Goal: Information Seeking & Learning: Learn about a topic

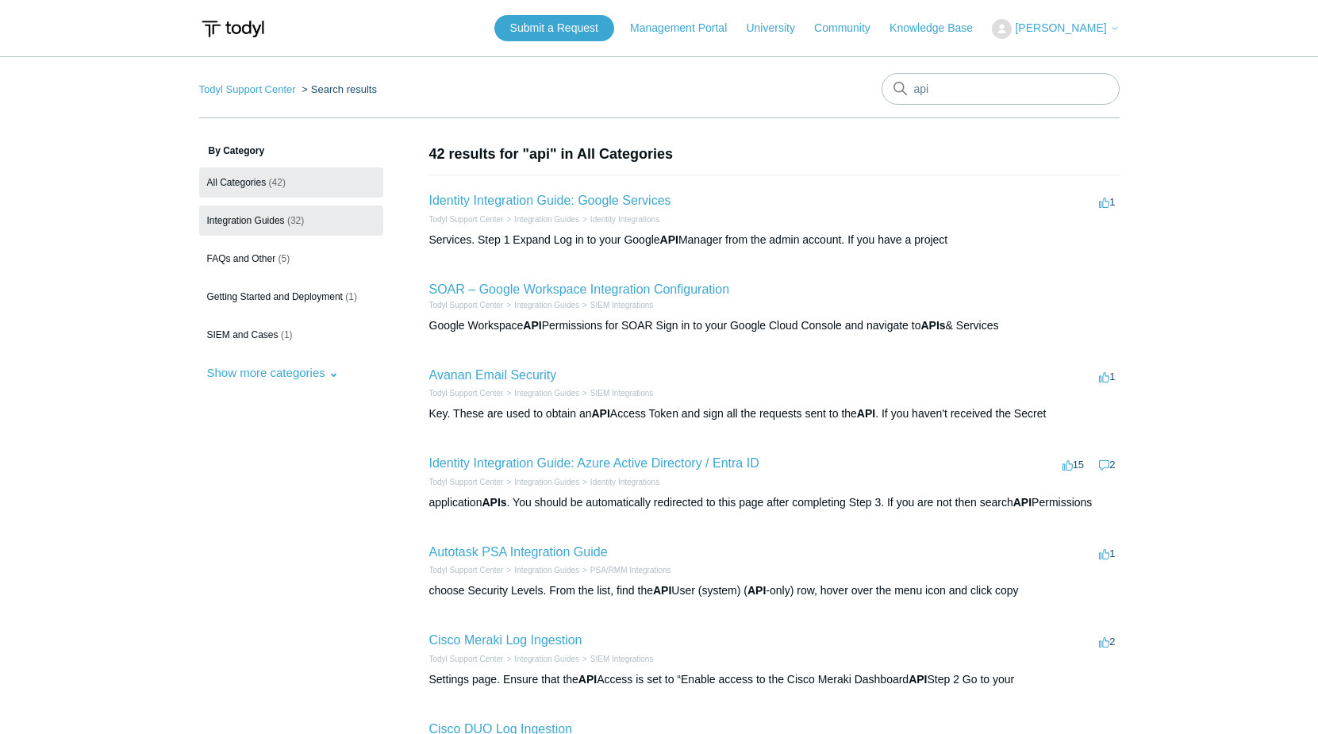
click at [243, 218] on span "Integration Guides" at bounding box center [246, 220] width 78 height 11
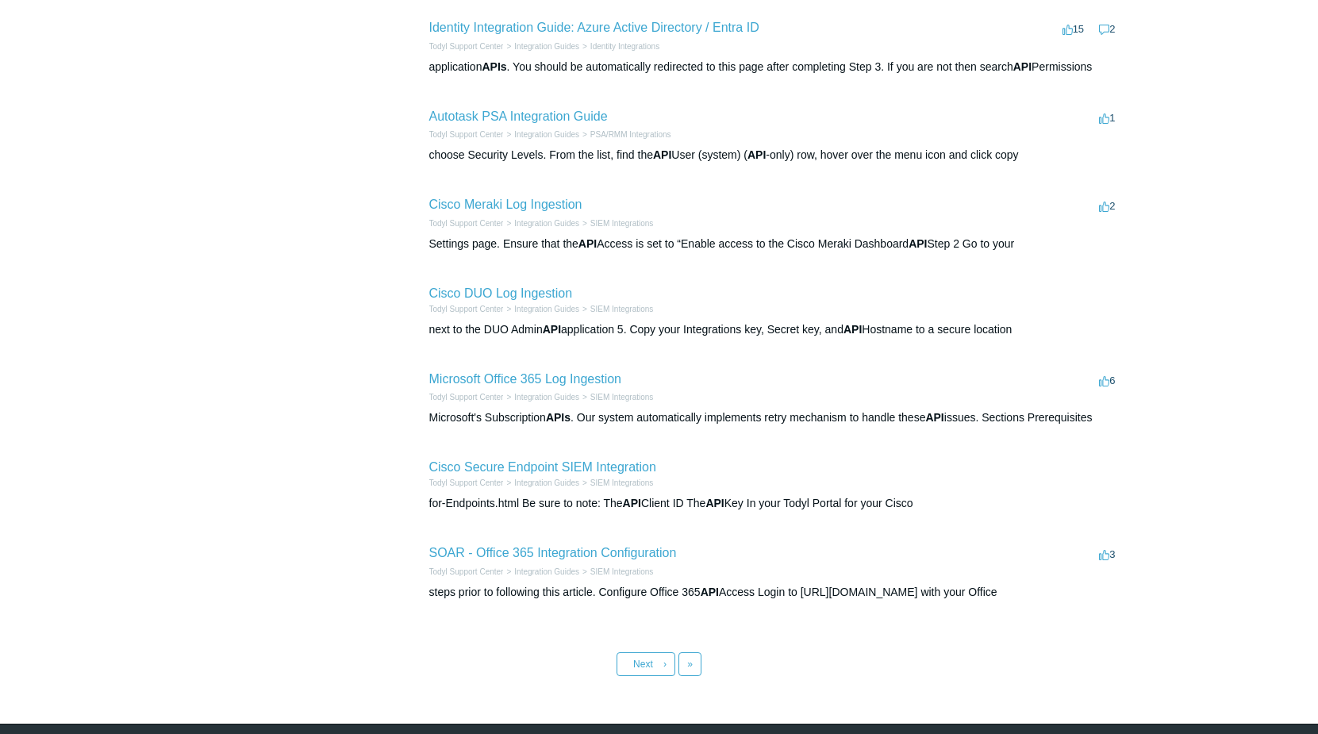
scroll to position [459, 0]
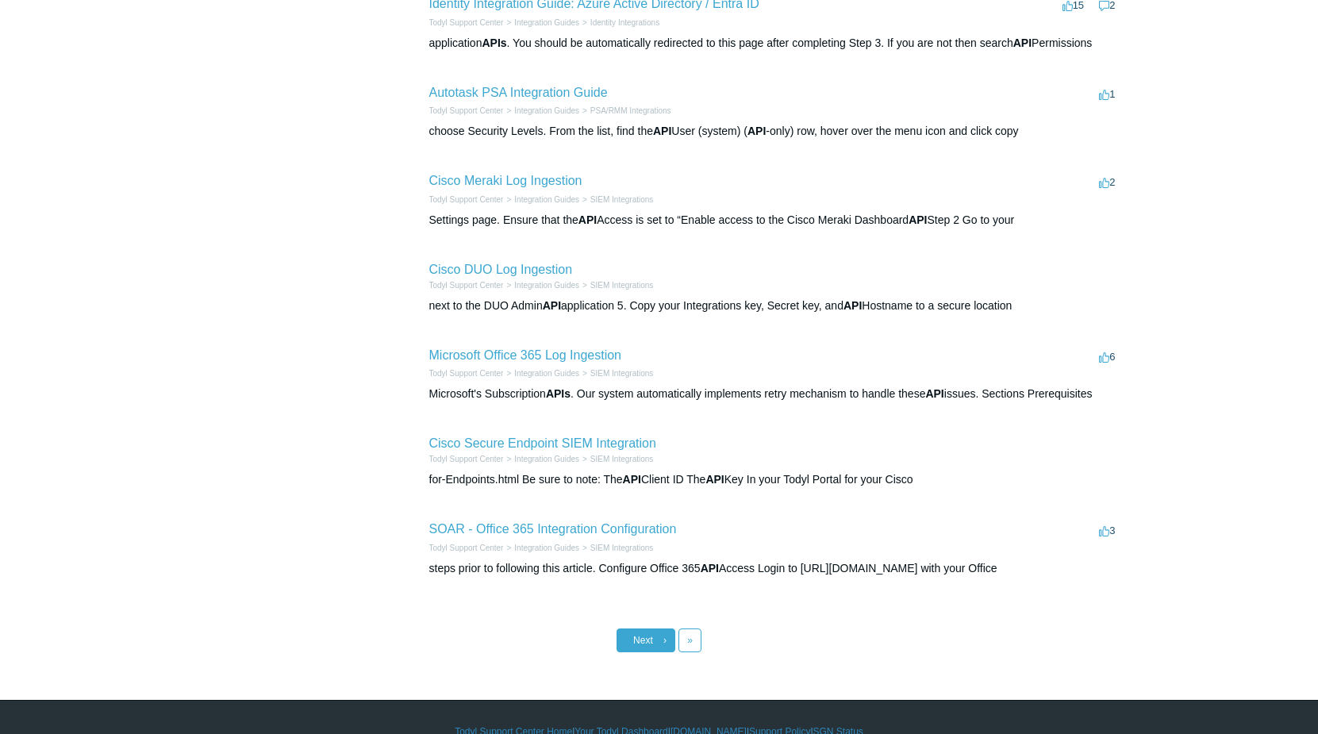
click at [652, 638] on link "Next ›" at bounding box center [646, 640] width 59 height 24
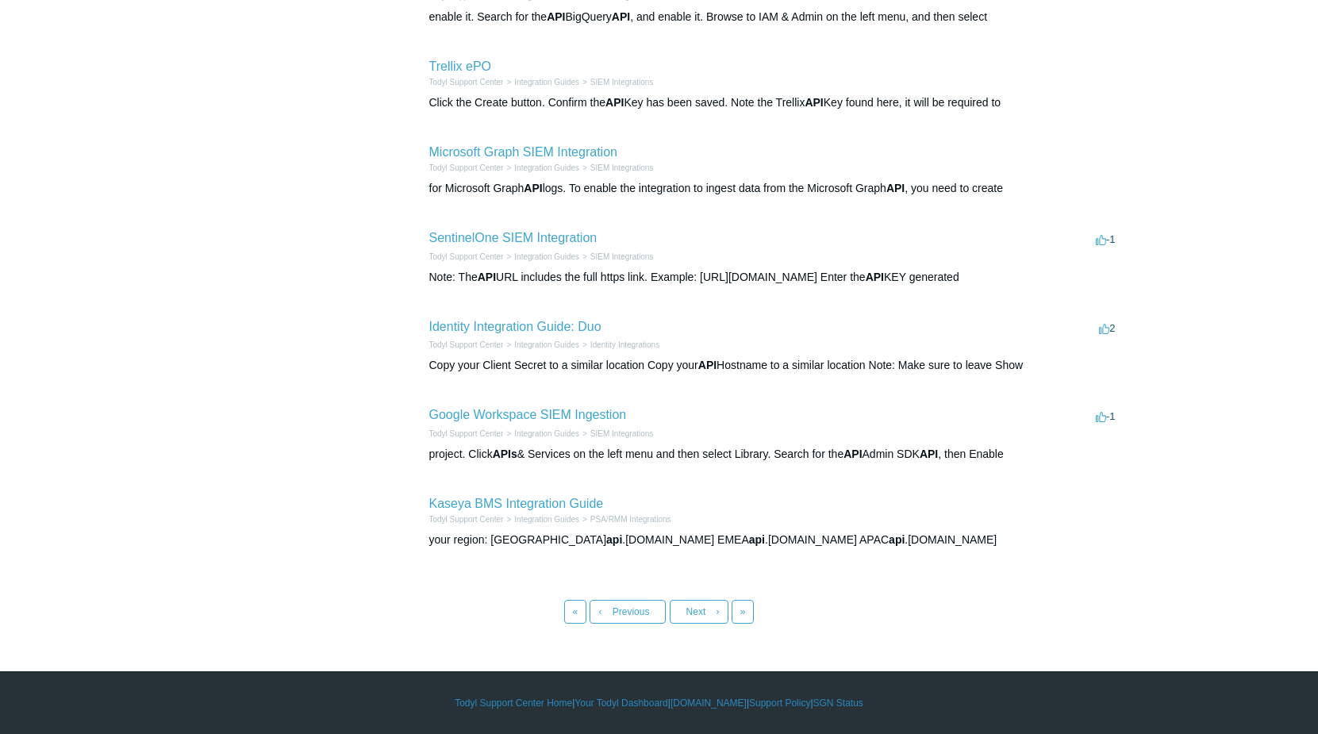
scroll to position [488, 0]
click at [686, 608] on span "Next" at bounding box center [696, 611] width 20 height 11
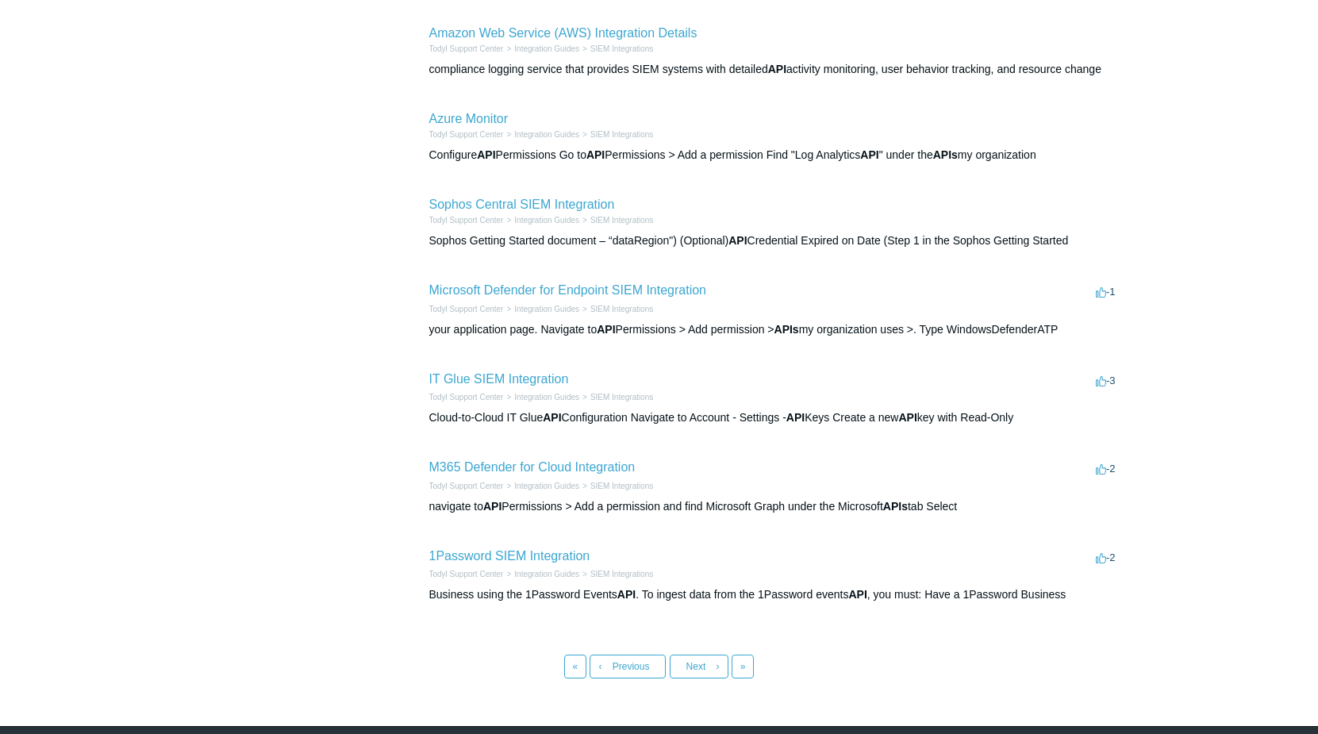
scroll to position [451, 0]
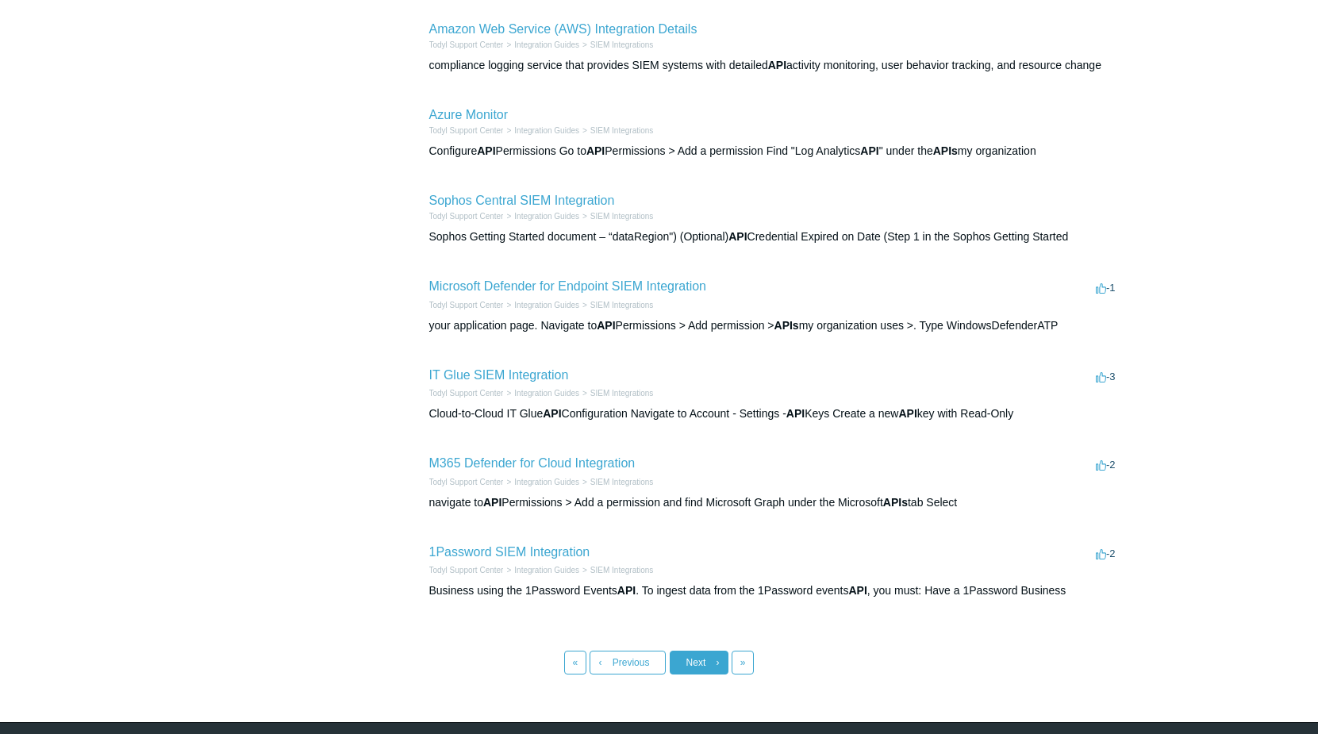
click at [686, 657] on span "Next" at bounding box center [696, 662] width 20 height 11
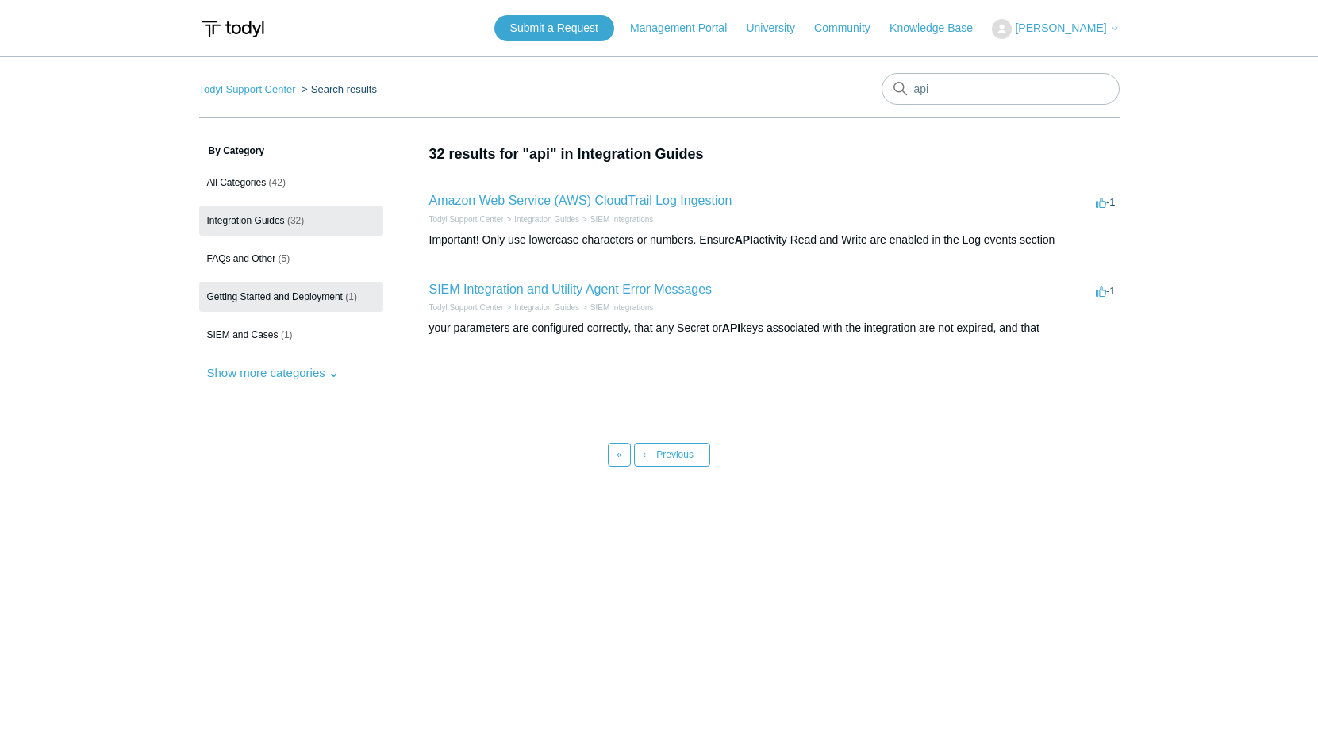
click at [265, 298] on span "Getting Started and Deployment" at bounding box center [275, 296] width 136 height 11
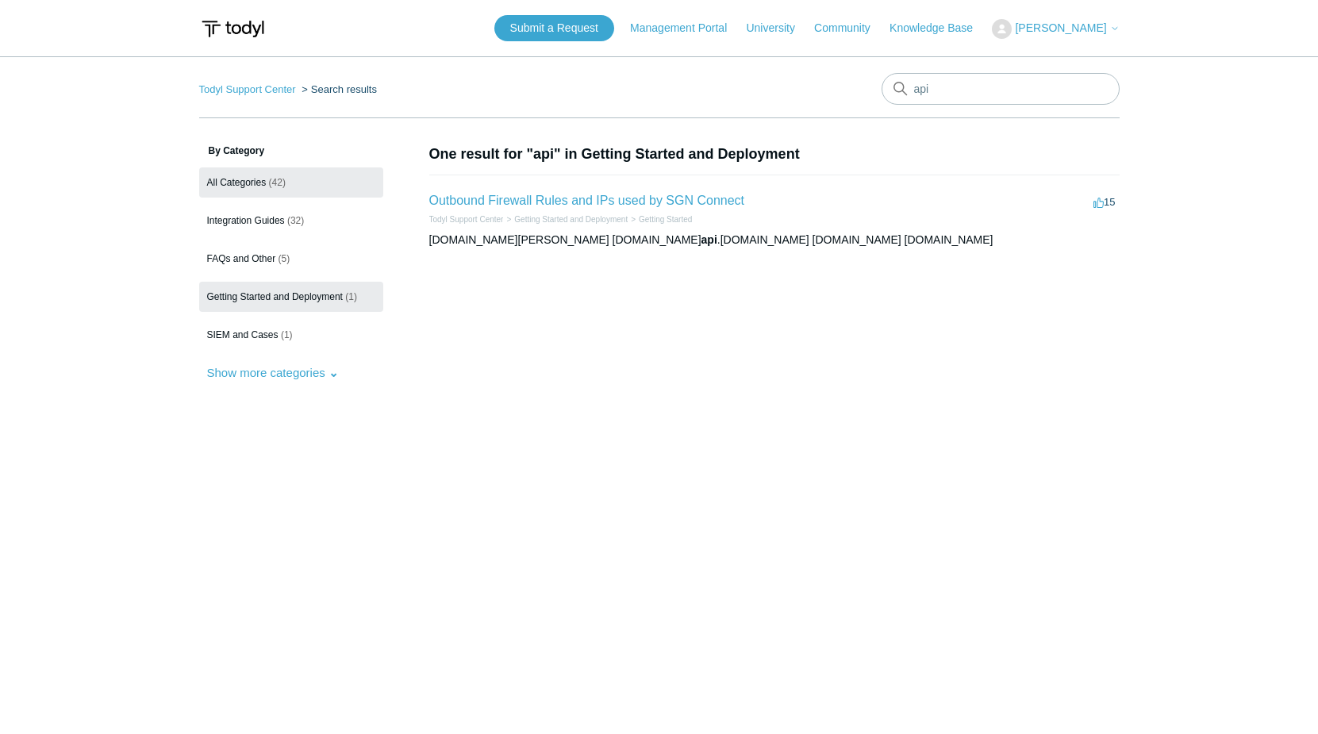
click at [244, 179] on span "All Categories" at bounding box center [237, 182] width 60 height 11
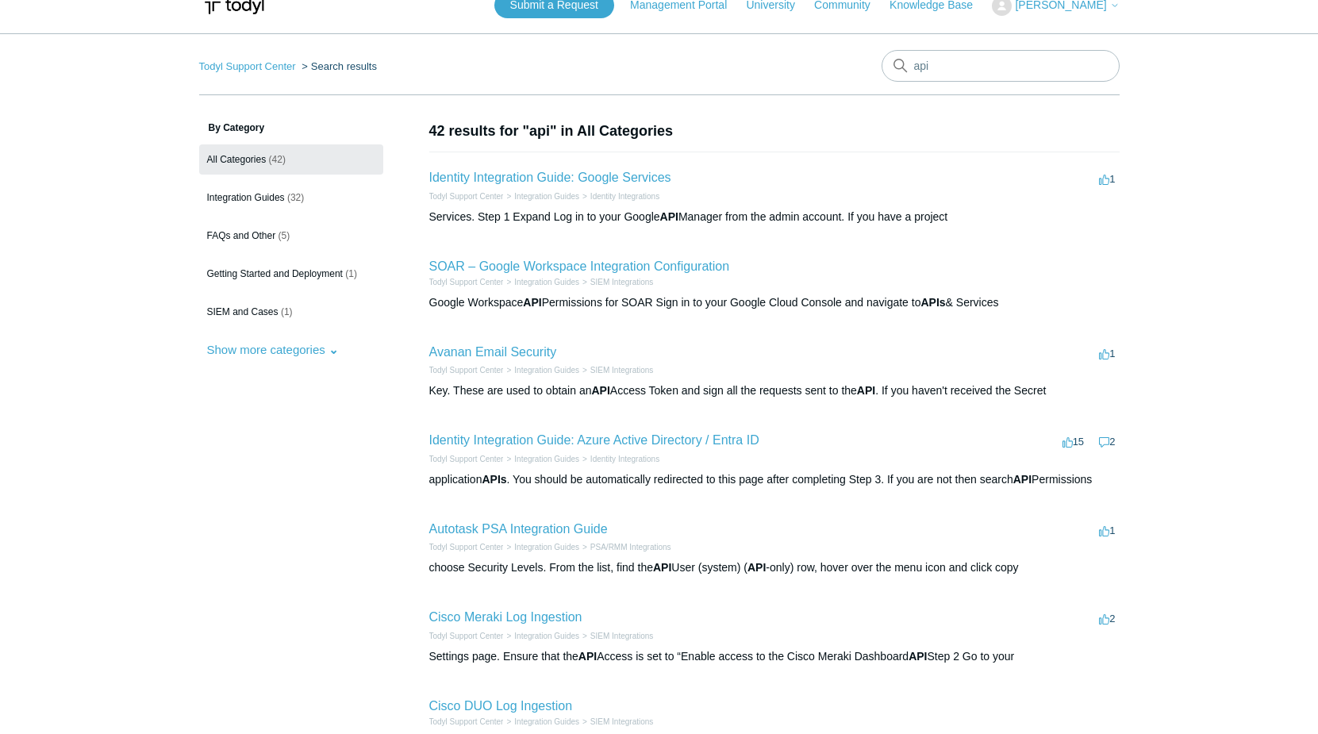
scroll to position [24, 0]
